Goal: Task Accomplishment & Management: Complete application form

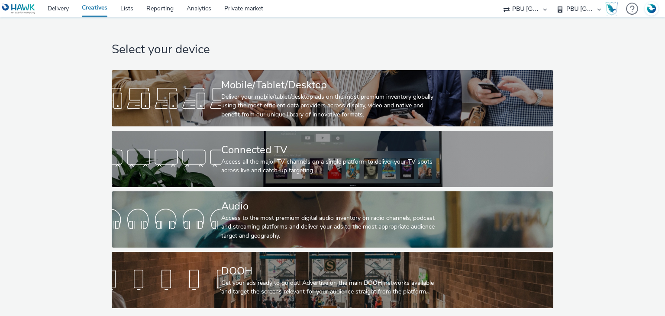
select select "38ed0f18-cbca-4106-be45-330e11e5f0af"
select select "f42c2087-8482-4af0-9099-e05519206007"
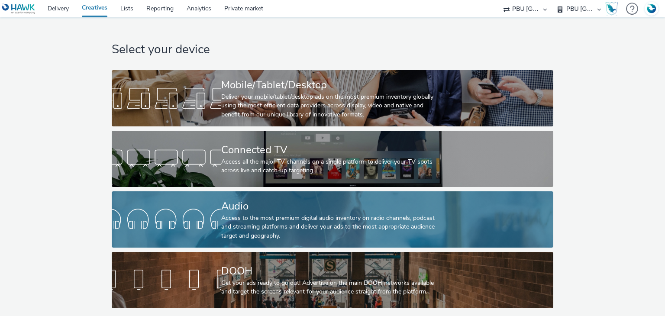
click at [285, 217] on div "Access to the most premium digital audio inventory on radio channels, podcast a…" at bounding box center [330, 227] width 219 height 26
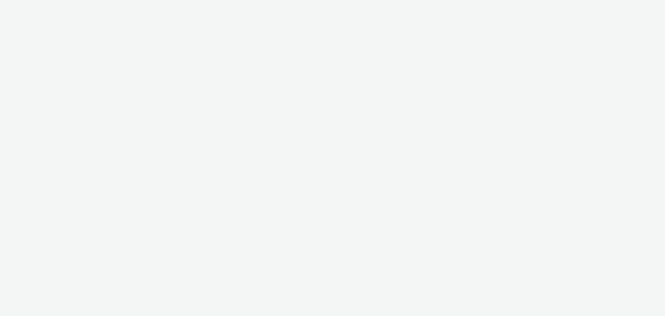
select select "38ed0f18-cbca-4106-be45-330e11e5f0af"
select select "f42c2087-8482-4af0-9099-e05519206007"
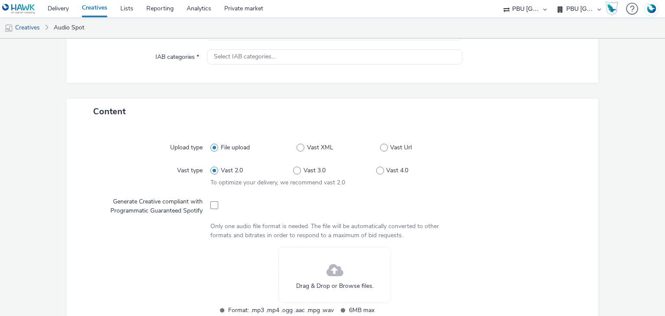
scroll to position [130, 0]
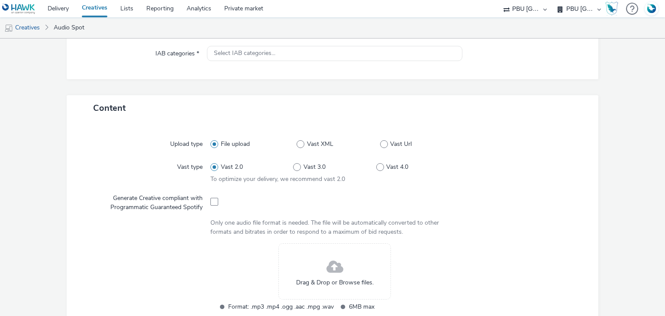
drag, startPoint x: 215, startPoint y: 200, endPoint x: 258, endPoint y: 204, distance: 43.1
click at [215, 200] on span at bounding box center [214, 202] width 8 height 8
checkbox input "true"
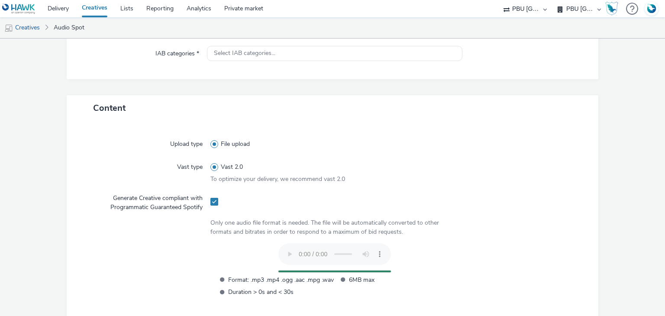
scroll to position [0, 0]
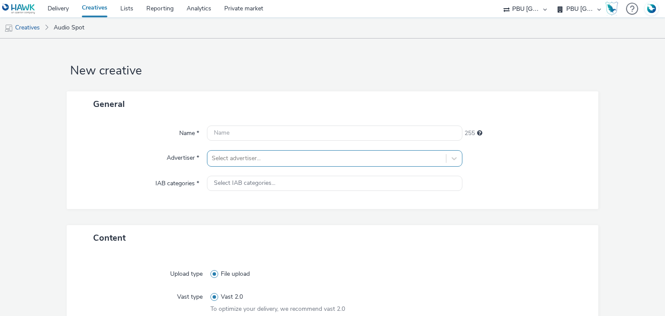
click at [240, 151] on div "Select advertiser..." at bounding box center [334, 158] width 255 height 16
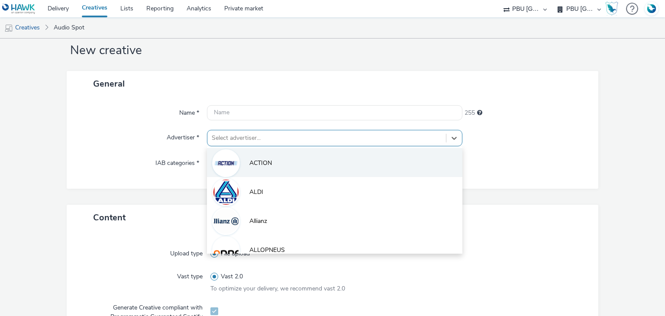
scroll to position [23, 0]
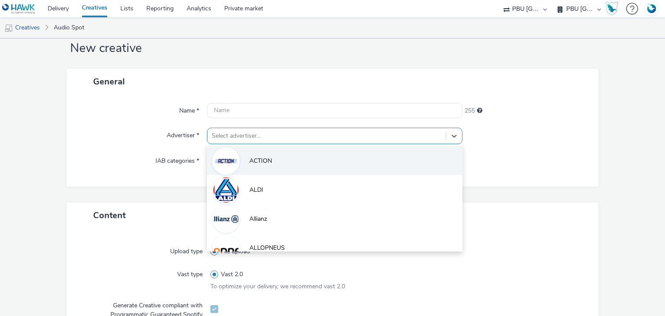
paste input "hi"
type input "hi"
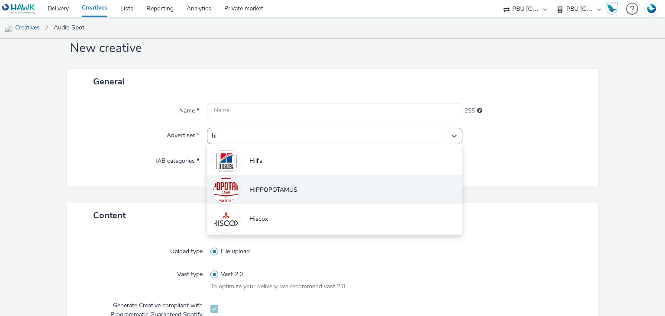
click at [236, 189] on img at bounding box center [225, 190] width 25 height 25
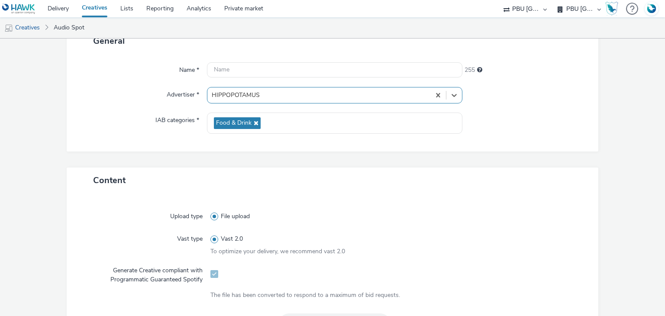
scroll to position [196, 0]
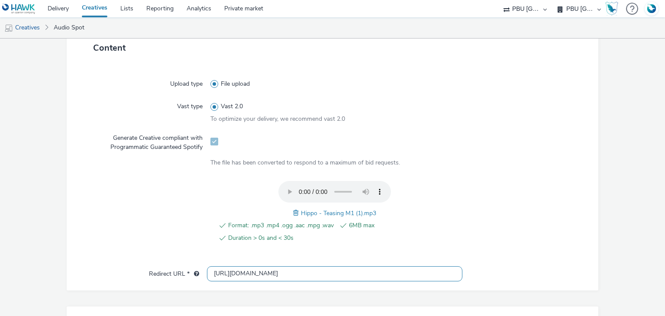
click at [222, 269] on input "http://hippopotamus.fr" at bounding box center [334, 273] width 255 height 15
type input "https://hippopotamus.fr"
click at [312, 215] on span "Hippo - Teasing M1 (1).mp3" at bounding box center [338, 213] width 75 height 8
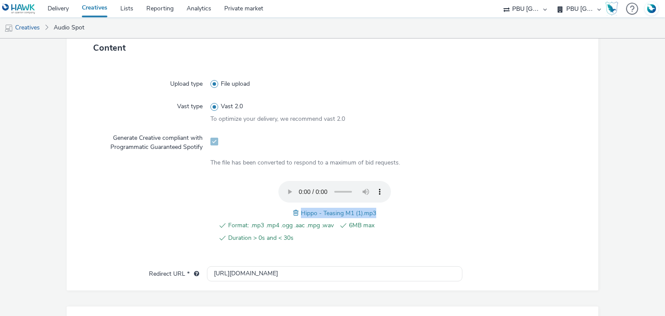
click at [313, 215] on span "Hippo - Teasing M1 (1).mp3" at bounding box center [338, 213] width 75 height 8
copy span "Hippo - Teasing M1 (1).mp3"
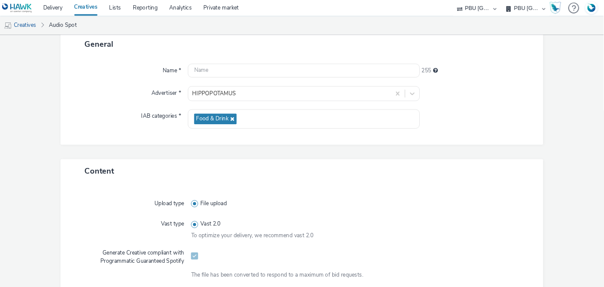
scroll to position [0, 0]
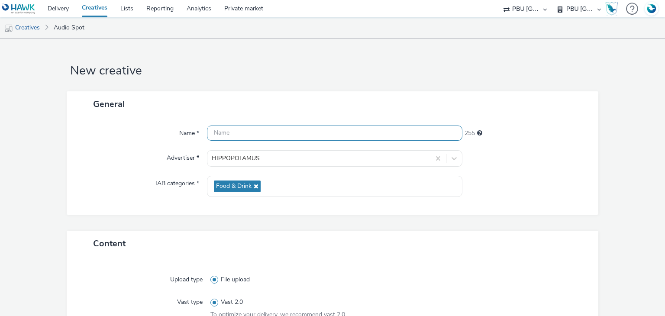
click at [244, 128] on input "text" at bounding box center [334, 133] width 255 height 15
paste input "Hippo - Teasing M1 (1).mp3"
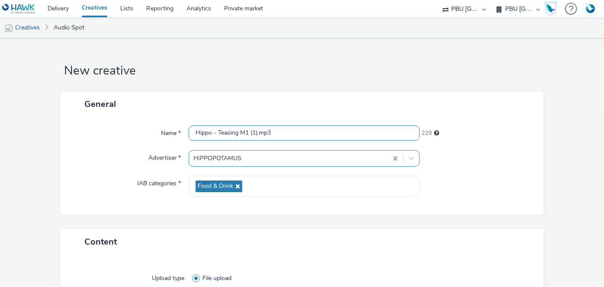
drag, startPoint x: 315, startPoint y: 142, endPoint x: 394, endPoint y: 152, distance: 79.3
click at [395, 157] on div "Name * Hippo - Teasing M1 (1).mp3 229 Advertiser * HIPPOPOTAMUS IAB categories …" at bounding box center [303, 166] width 484 height 98
paste input "Hippo - Teasing M3 (1).mp3"
drag, startPoint x: 248, startPoint y: 132, endPoint x: 509, endPoint y: 125, distance: 260.8
click at [499, 136] on div "Name * Hippo - Teasing M1Hippo - Teasing M3 (1).mp3 211" at bounding box center [302, 134] width 466 height 16
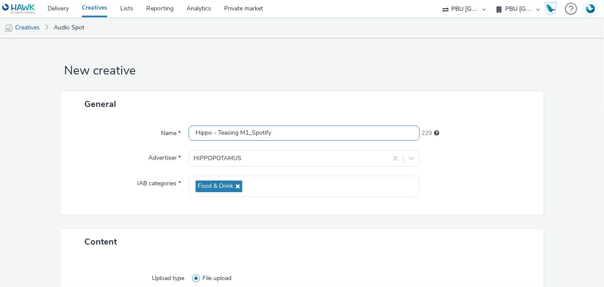
type input "Hippo - Teasing M1_Spotify"
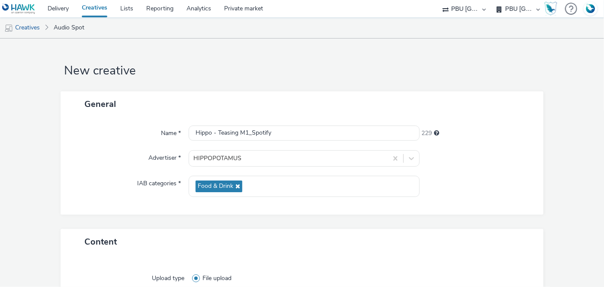
click at [538, 97] on div "General" at bounding box center [303, 104] width 484 height 26
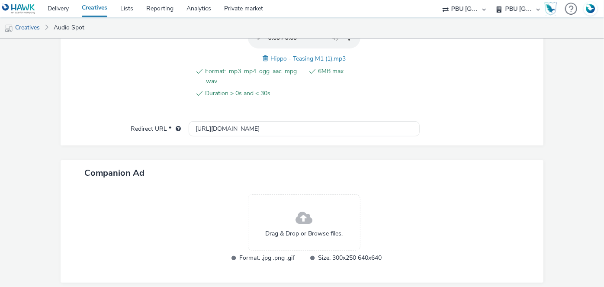
scroll to position [379, 0]
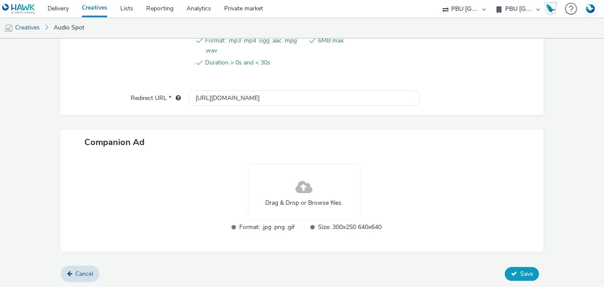
click at [527, 271] on span "Save" at bounding box center [526, 274] width 13 height 8
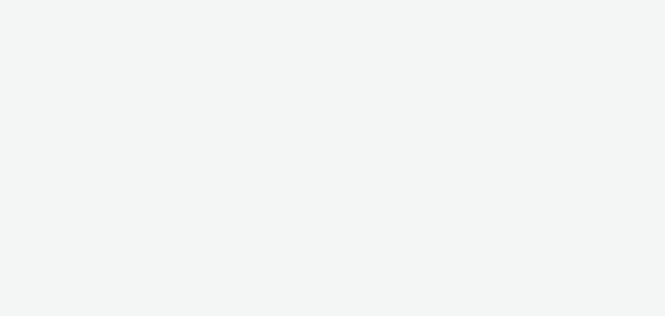
select select "38ed0f18-cbca-4106-be45-330e11e5f0af"
select select "f42c2087-8482-4af0-9099-e05519206007"
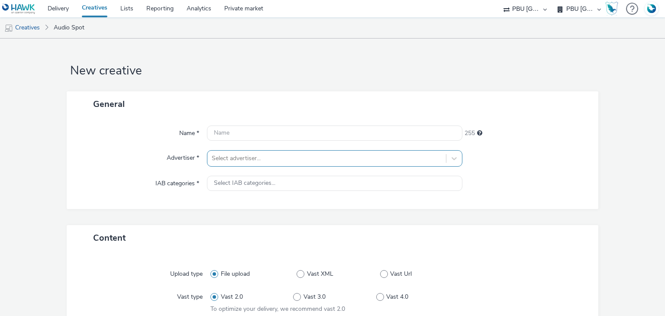
click at [226, 161] on div "Select advertiser..." at bounding box center [334, 158] width 255 height 16
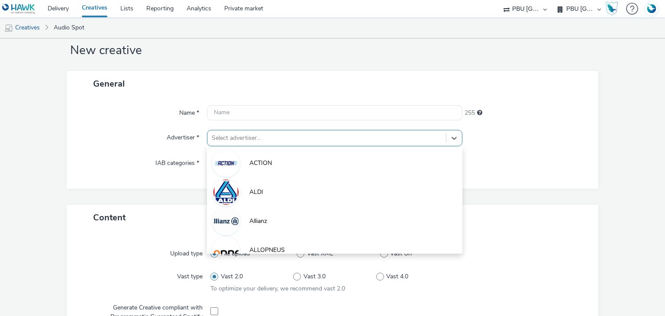
scroll to position [23, 0]
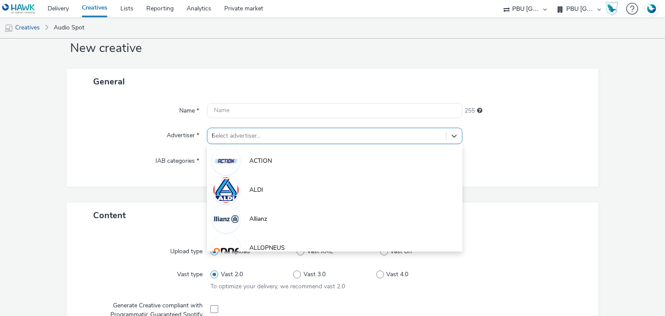
type input "hi"
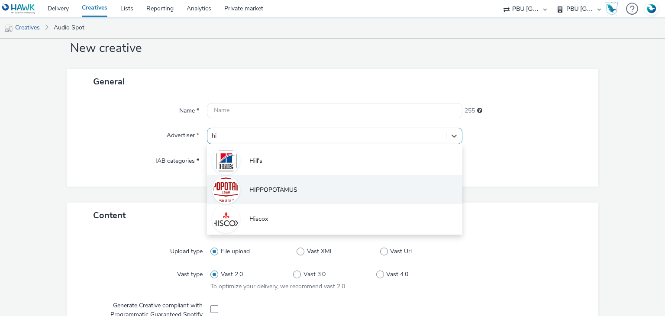
click at [326, 195] on li "HIPPOPOTAMUS" at bounding box center [334, 189] width 255 height 29
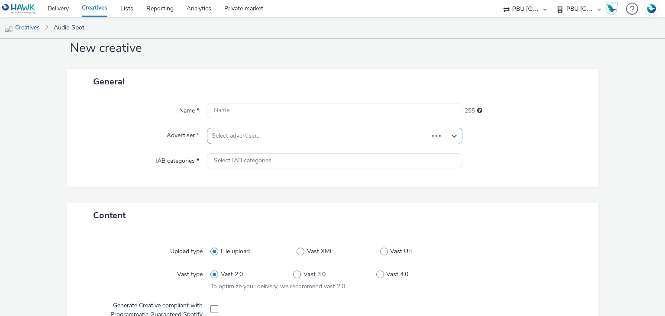
type input "http://hippopotamus.fr"
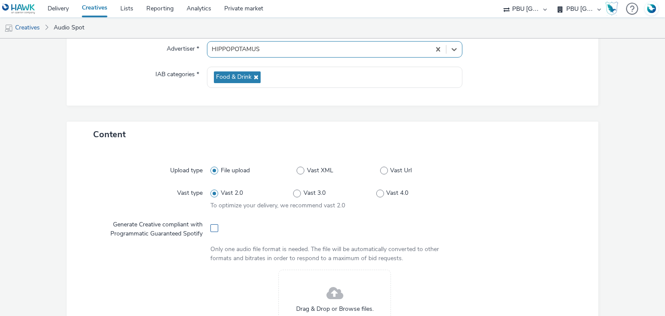
click at [213, 229] on span at bounding box center [214, 228] width 8 height 8
checkbox input "true"
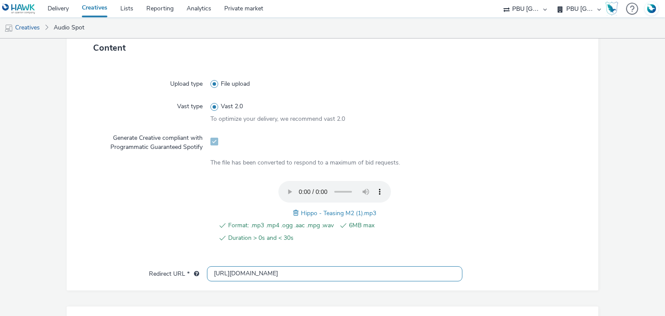
click at [223, 273] on input "http://hippopotamus.fr" at bounding box center [334, 273] width 255 height 15
type input "https://hippopotamus.fr"
click at [318, 208] on div "Hippo - Teasing M2 (1).mp3" at bounding box center [334, 213] width 83 height 10
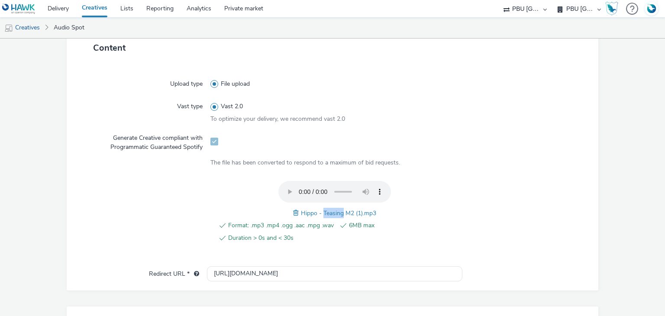
click at [319, 207] on div "Format: .mp3 .mp4 .ogg .aac .mpg .wav 6MB max Duration > 0s and < 30s Hippo - T…" at bounding box center [334, 216] width 248 height 71
click at [320, 208] on div "Hippo - Teasing M2 (1).mp3" at bounding box center [334, 213] width 83 height 10
click at [321, 207] on div "Format: .mp3 .mp4 .ogg .aac .mpg .wav 6MB max Duration > 0s and < 30s Hippo - T…" at bounding box center [334, 216] width 248 height 71
click at [324, 211] on span "Hippo - Teasing M2 (1).mp3" at bounding box center [338, 213] width 75 height 8
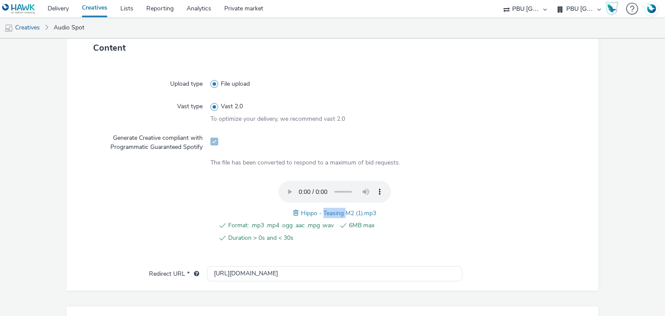
click at [324, 211] on span "Hippo - Teasing M2 (1).mp3" at bounding box center [338, 213] width 75 height 8
copy span "Hippo - Teasing M2 (1).mp3"
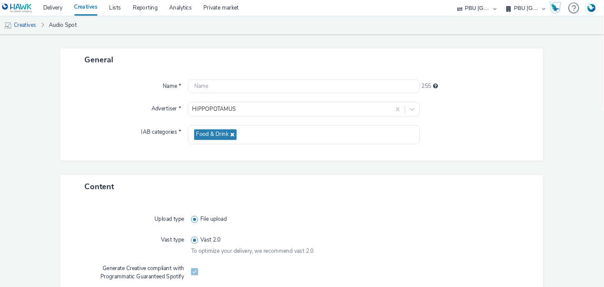
scroll to position [0, 0]
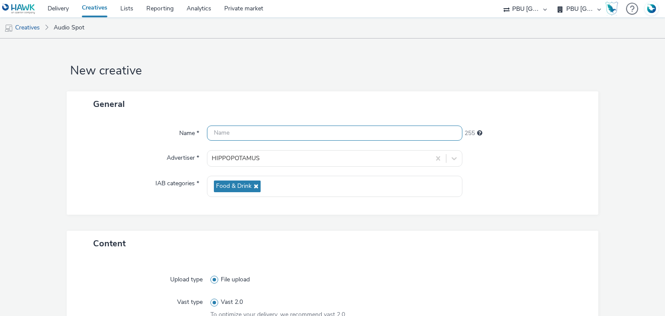
click at [267, 140] on input "text" at bounding box center [334, 133] width 255 height 15
paste input "Hippo - Teasing M2 (1).mp3"
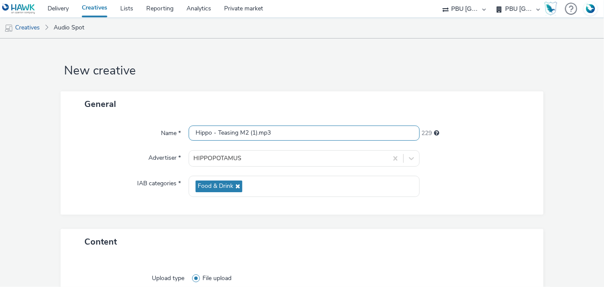
drag, startPoint x: 249, startPoint y: 134, endPoint x: 466, endPoint y: 171, distance: 220.9
click at [466, 171] on div "Name * Hippo - Teasing M2 (1).mp3 229 Advertiser * HIPPOPOTAMUS IAB categories …" at bounding box center [303, 166] width 484 height 98
paste input "Hippo - Teasing M3 (1).mp3"
type input "Hippo - Teasing M2_Spotify"
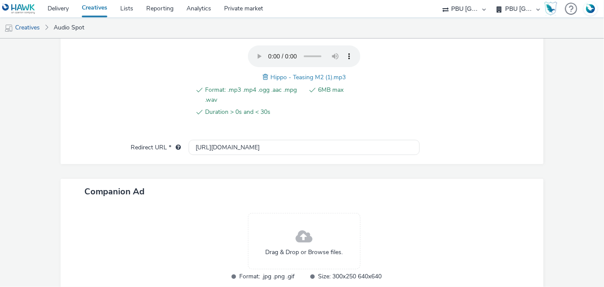
scroll to position [379, 0]
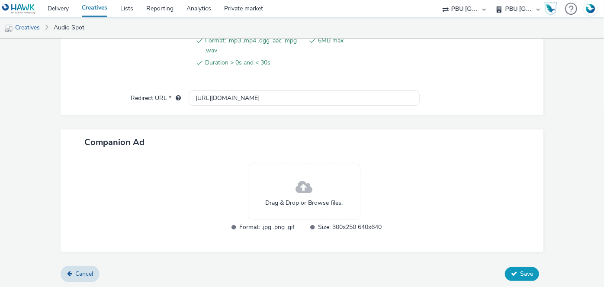
click at [531, 277] on button "Save" at bounding box center [522, 274] width 34 height 14
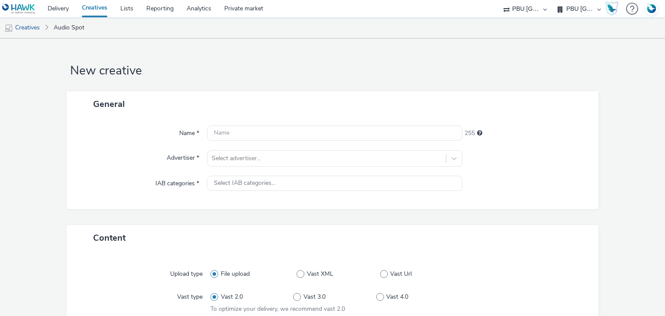
select select "38ed0f18-cbca-4106-be45-330e11e5f0af"
select select "f42c2087-8482-4af0-9099-e05519206007"
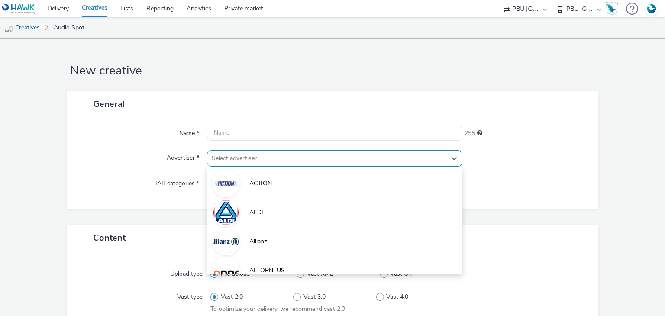
click at [255, 158] on div "option ACTION focused, 1 of 10. 10 results available. Use Up and Down to choose…" at bounding box center [334, 158] width 255 height 16
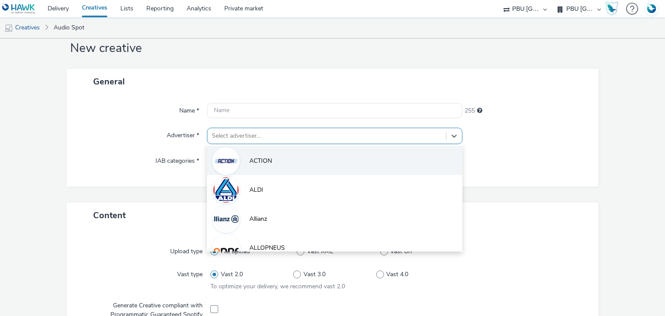
paste input "hi"
type input "hi"
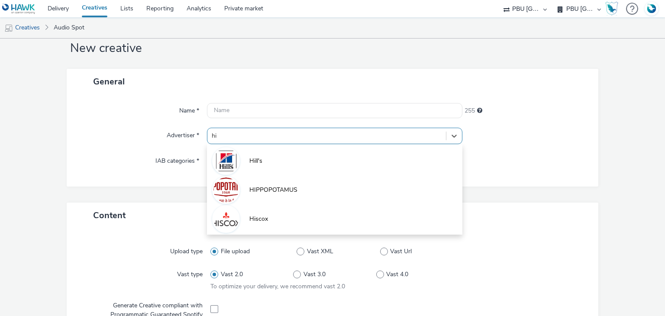
click at [258, 191] on span "HIPPOPOTAMUS" at bounding box center [273, 190] width 48 height 9
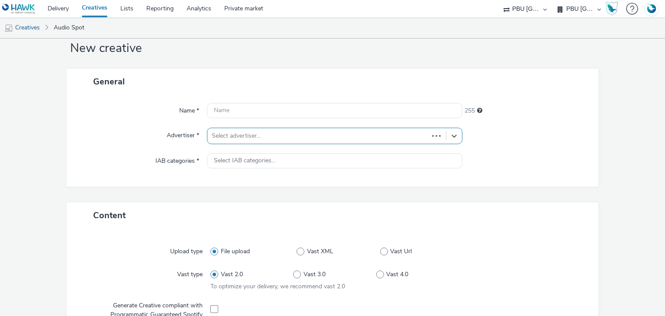
type input "[URL][DOMAIN_NAME]"
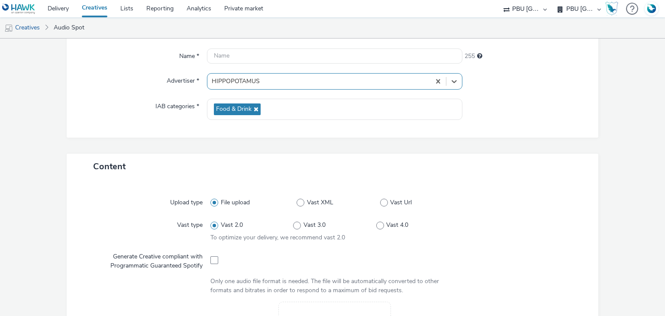
scroll to position [152, 0]
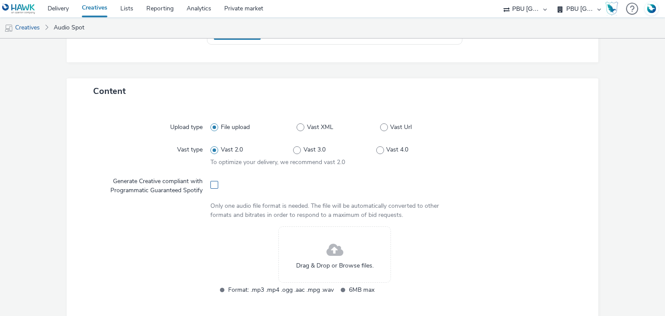
click at [211, 183] on span at bounding box center [214, 185] width 8 height 8
checkbox input "true"
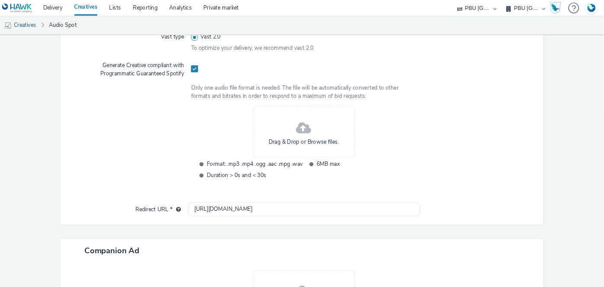
scroll to position [282, 0]
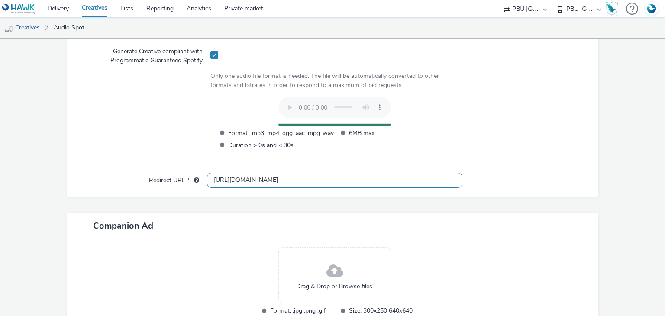
click at [223, 182] on input "[URL][DOMAIN_NAME]" at bounding box center [334, 180] width 255 height 15
type input "[URL][DOMAIN_NAME]"
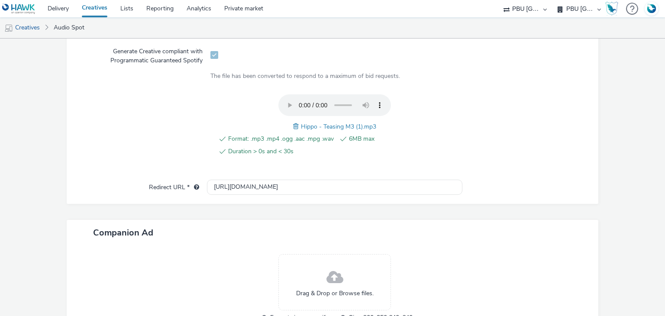
click at [335, 127] on span "Hippo - Teasing M3 (1).mp3" at bounding box center [338, 127] width 75 height 8
click at [334, 128] on span "Hippo - Teasing M3 (1).mp3" at bounding box center [338, 127] width 75 height 8
copy span "Hippo - Teasing M3 (1).mp3"
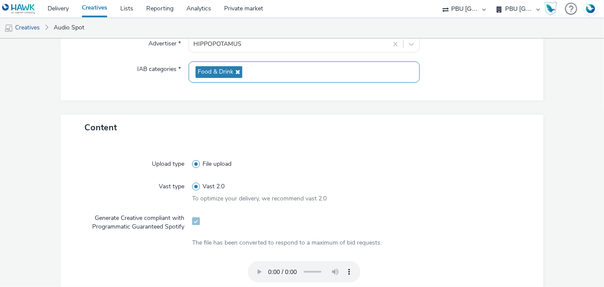
scroll to position [85, 0]
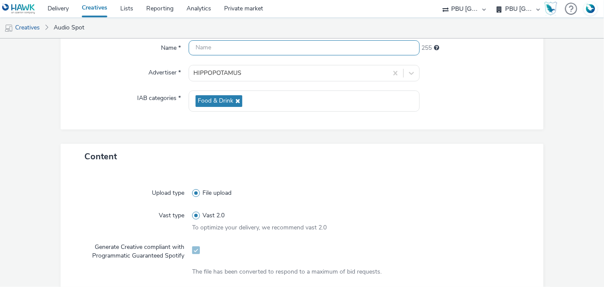
click at [237, 53] on input "text" at bounding box center [304, 47] width 231 height 15
paste input "Hippo - Teasing M3 (1).mp3"
drag, startPoint x: 248, startPoint y: 47, endPoint x: 522, endPoint y: 40, distance: 273.7
click at [430, 67] on div "Name * Hippo - Teasing M3 (1).mp3 229 Advertiser * HIPPOPOTAMUS IAB categories …" at bounding box center [303, 81] width 484 height 98
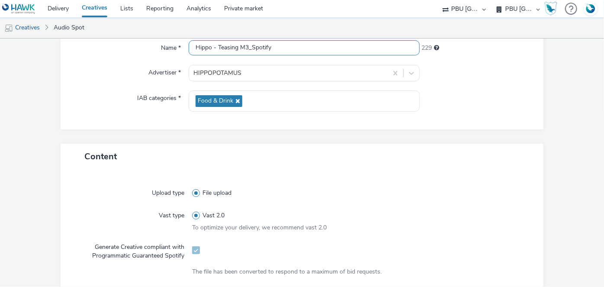
type input "Hippo - Teasing M3_Spotify"
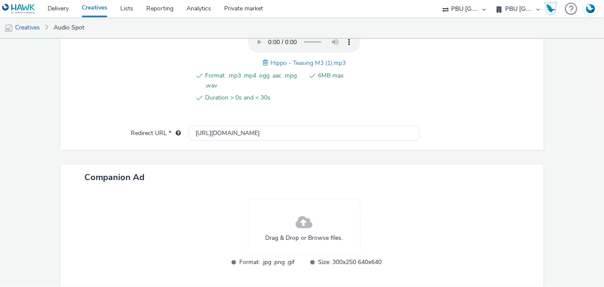
scroll to position [379, 0]
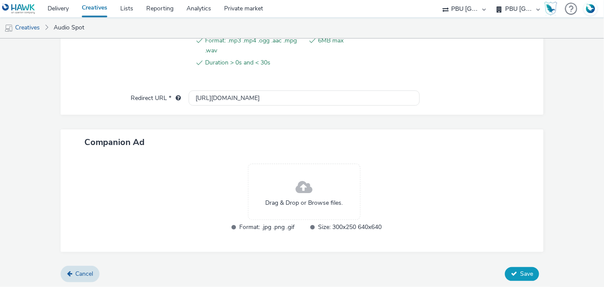
click at [512, 271] on icon at bounding box center [514, 274] width 6 height 6
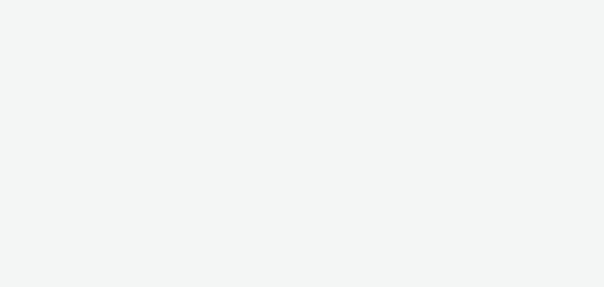
select select "38ed0f18-cbca-4106-be45-330e11e5f0af"
select select "f42c2087-8482-4af0-9099-e05519206007"
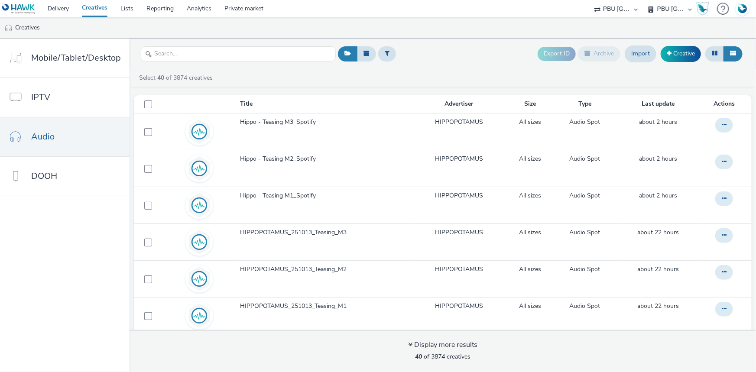
drag, startPoint x: 615, startPoint y: 7, endPoint x: 613, endPoint y: 14, distance: 7.4
click at [604, 7] on select "ABI Media Ad4Health Adevinta ADITIKS Adops Agence79 AllMatik AMnet FR Amplifi F…" at bounding box center [616, 8] width 52 height 17
select select "d07aba32-d775-4fed-a722-f10c6504dd64"
click at [590, 0] on select "ABI Media Ad4Health Adevinta ADITIKS Adops Agence79 AllMatik AMnet FR Amplifi F…" at bounding box center [616, 8] width 52 height 17
select select "8253eea1-5e06-43cc-88e5-ffe3415b1c28"
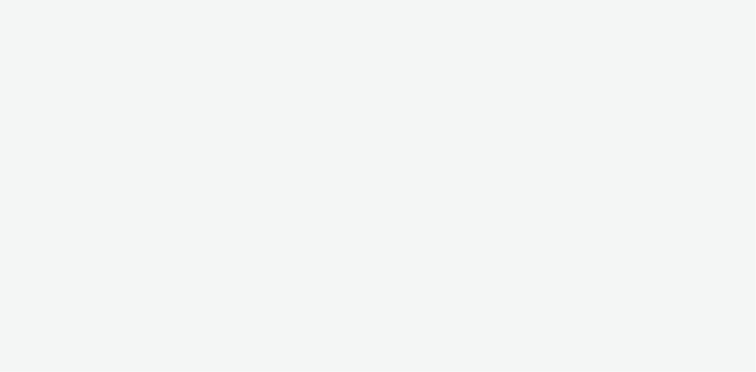
select select "d07aba32-d775-4fed-a722-f10c6504dd64"
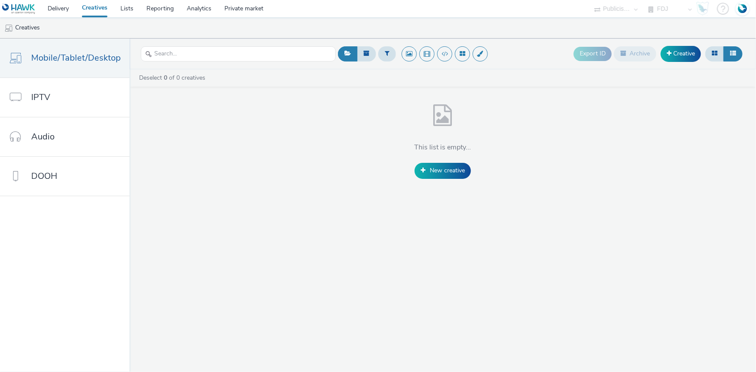
click at [655, 7] on select "FDJ Publicis Media Audio" at bounding box center [670, 8] width 52 height 17
select select "f97d6638-e0a1-4f7a-bf46-55015878e29e"
click at [644, 0] on select "FDJ Publicis Media Audio" at bounding box center [670, 8] width 52 height 17
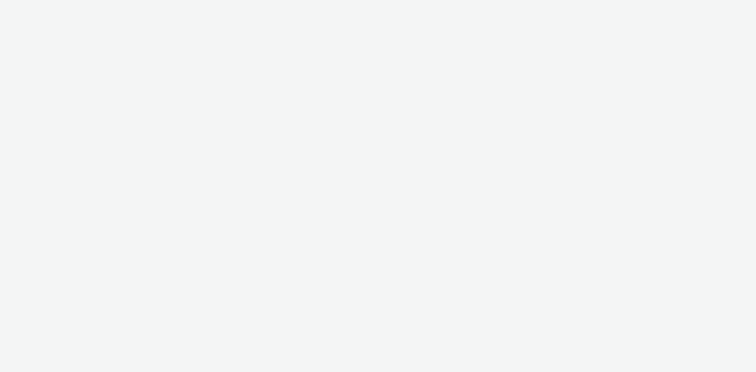
select select "d07aba32-d775-4fed-a722-f10c6504dd64"
select select "f97d6638-e0a1-4f7a-bf46-55015878e29e"
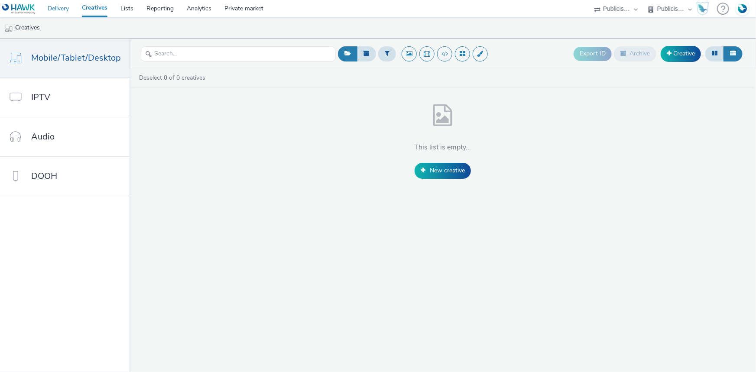
click at [52, 9] on link "Delivery" at bounding box center [58, 8] width 34 height 17
